Goal: Information Seeking & Learning: Learn about a topic

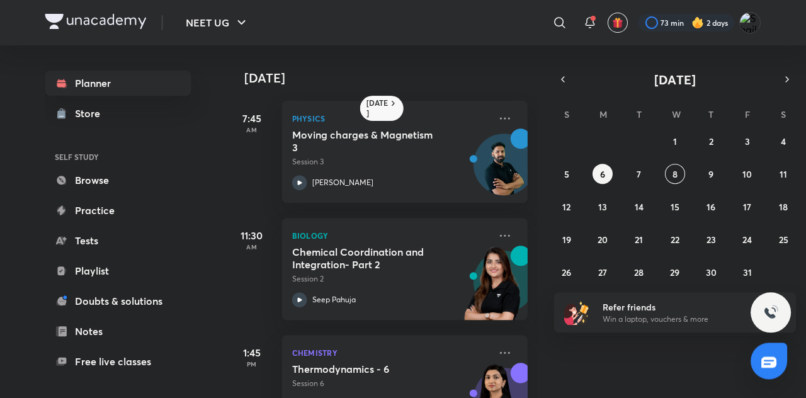
click at [684, 174] on button "8" at bounding box center [675, 174] width 20 height 20
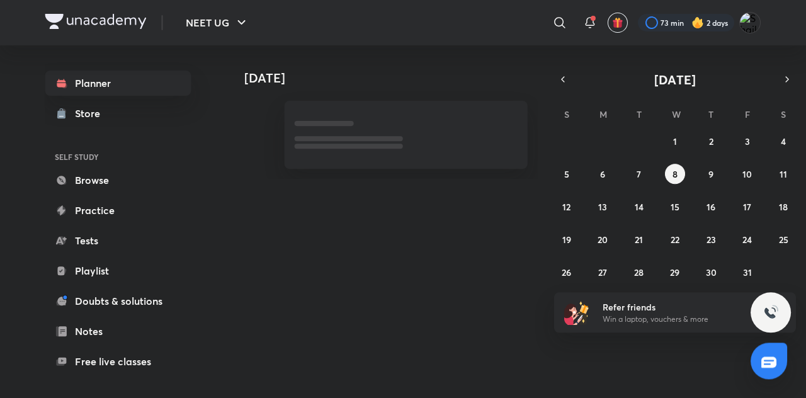
click at [672, 176] on abbr "8" at bounding box center [674, 174] width 5 height 12
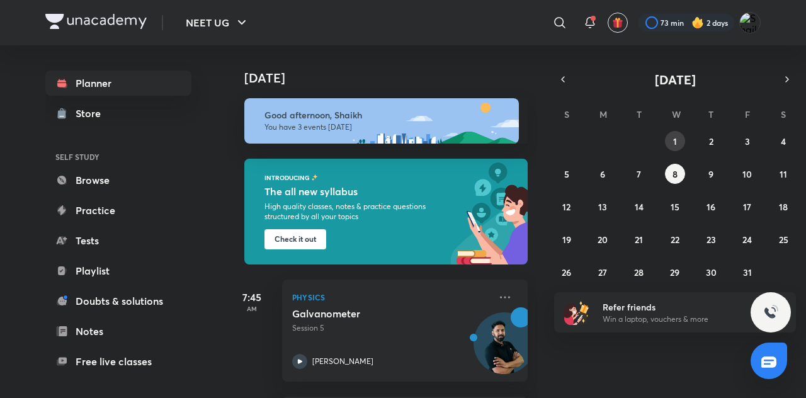
click at [684, 141] on button "1" at bounding box center [675, 141] width 20 height 20
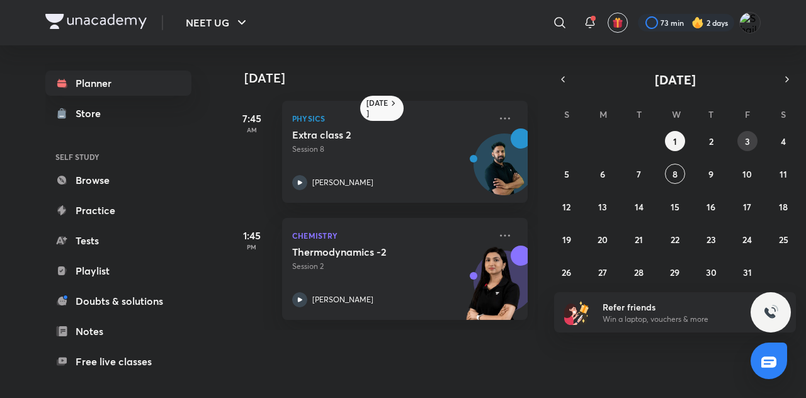
click at [738, 143] on button "3" at bounding box center [747, 141] width 20 height 20
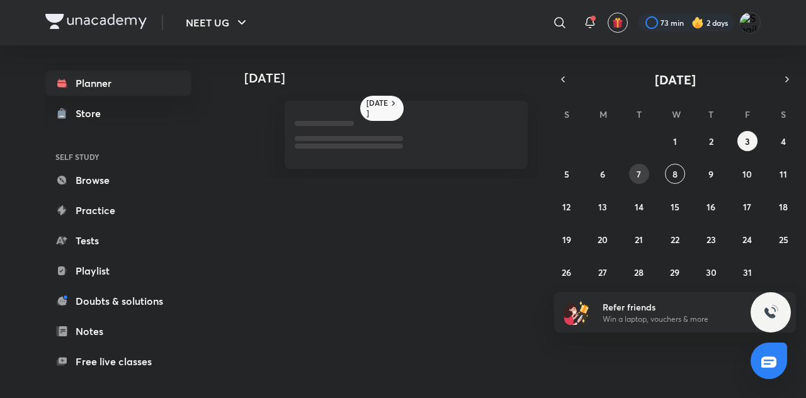
click at [630, 171] on button "7" at bounding box center [639, 174] width 20 height 20
click at [608, 173] on button "6" at bounding box center [602, 174] width 20 height 20
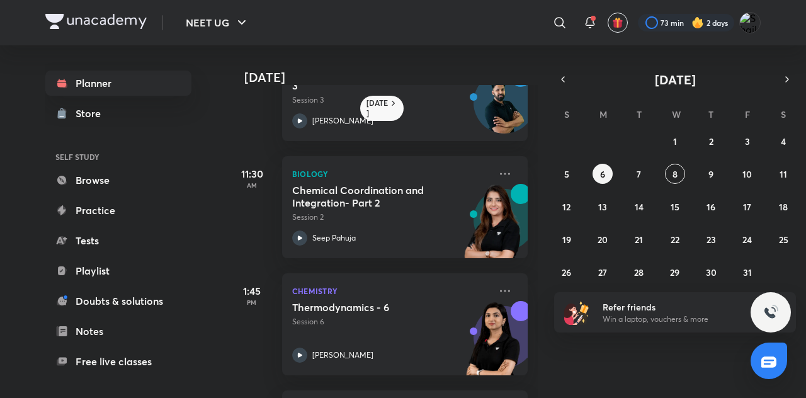
scroll to position [57, 0]
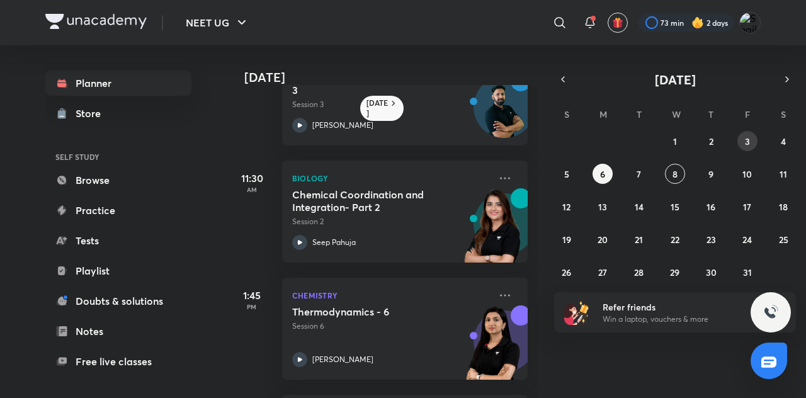
click at [747, 138] on abbr "3" at bounding box center [747, 141] width 5 height 12
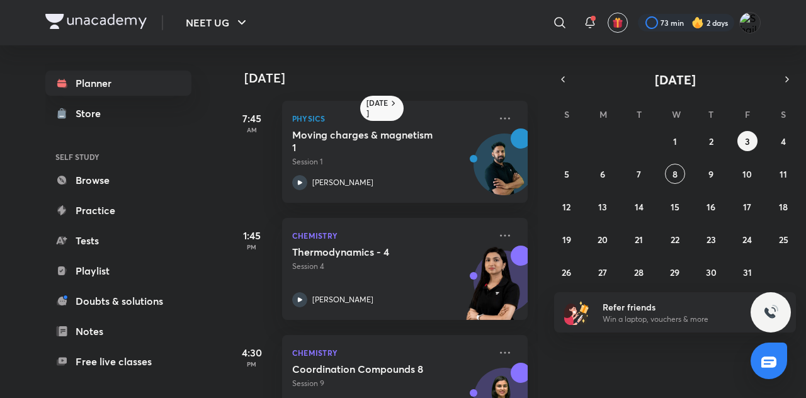
click at [783, 116] on abbr "S" at bounding box center [783, 114] width 5 height 12
click at [783, 137] on abbr "4" at bounding box center [783, 141] width 5 height 12
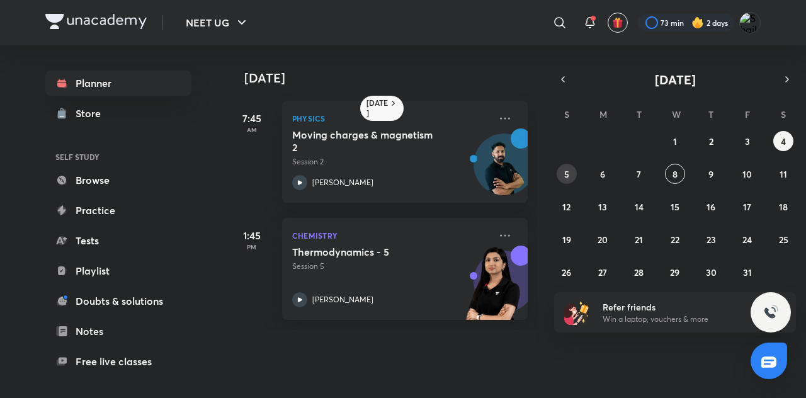
click at [572, 180] on button "5" at bounding box center [566, 174] width 20 height 20
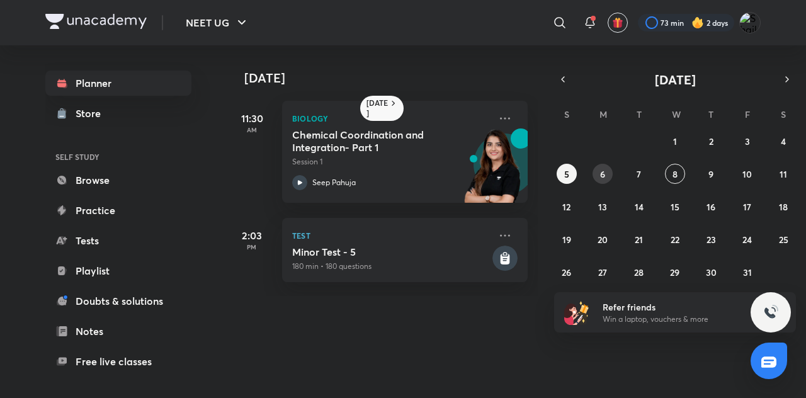
click at [607, 176] on button "6" at bounding box center [602, 174] width 20 height 20
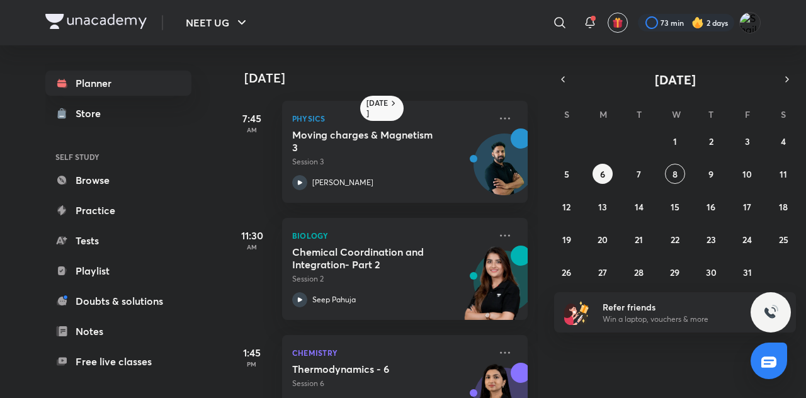
click at [447, 267] on h5 "Chemical Coordination and Integration- Part 2" at bounding box center [370, 258] width 157 height 25
